Goal: Find specific page/section: Find specific page/section

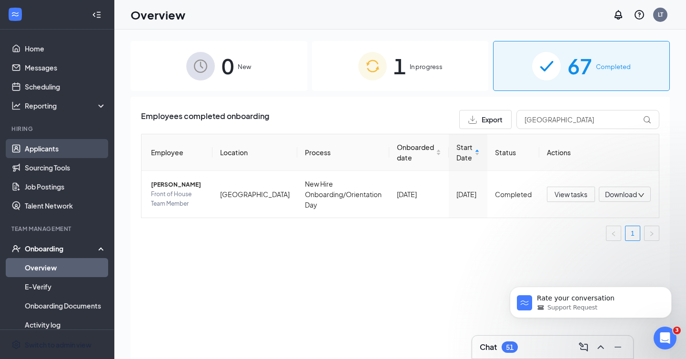
click at [45, 149] on link "Applicants" at bounding box center [65, 148] width 81 height 19
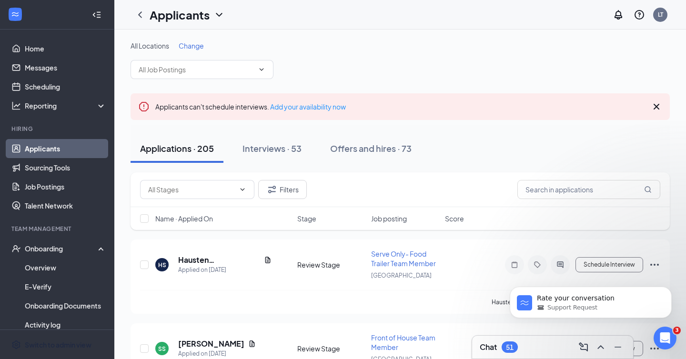
click at [658, 104] on icon "Cross" at bounding box center [656, 107] width 6 height 6
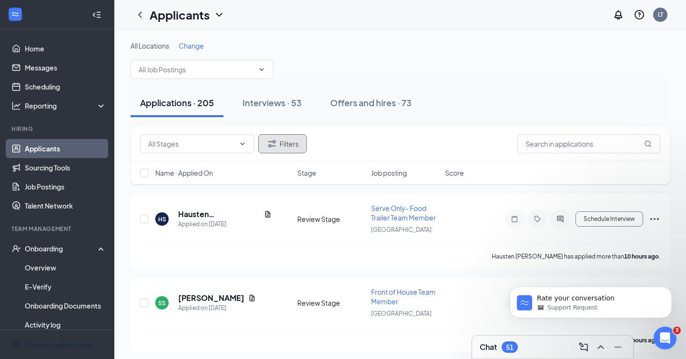
click at [290, 139] on button "Filters" at bounding box center [282, 143] width 49 height 19
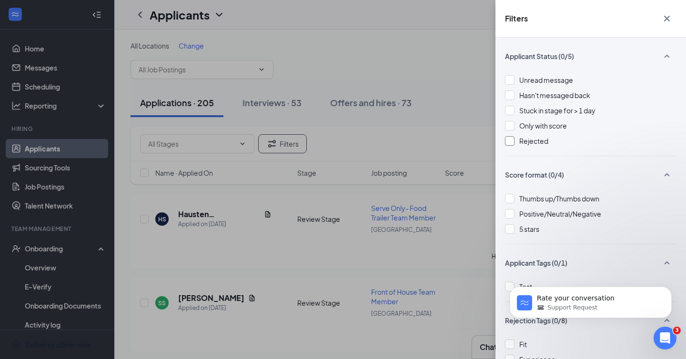
click at [514, 140] on div "Rejected" at bounding box center [590, 141] width 171 height 10
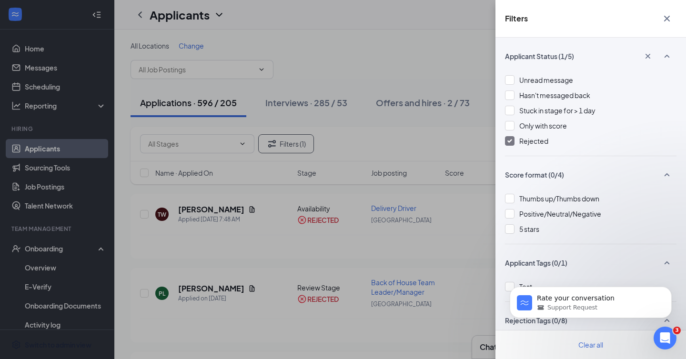
click at [514, 140] on div "Rejected" at bounding box center [590, 141] width 171 height 10
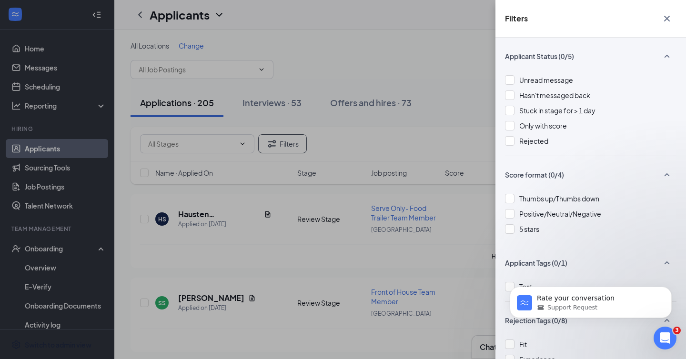
click at [665, 16] on icon "Cross" at bounding box center [666, 18] width 11 height 11
